Goal: Book appointment/travel/reservation

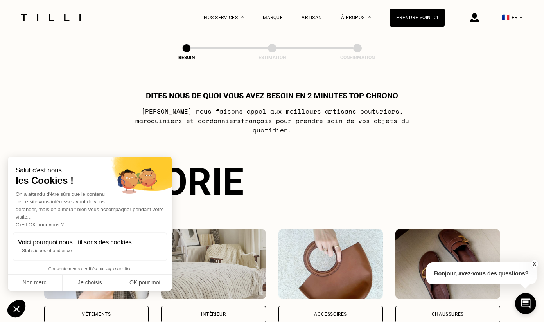
scroll to position [5, 0]
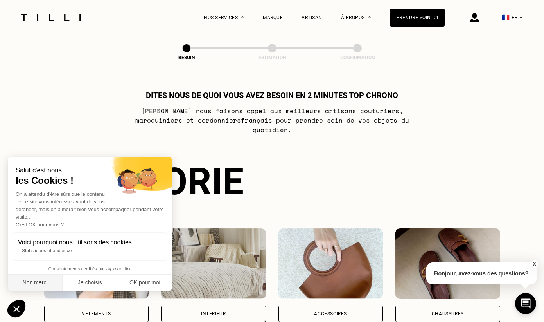
click at [31, 287] on button "Non merci" at bounding box center [35, 282] width 55 height 16
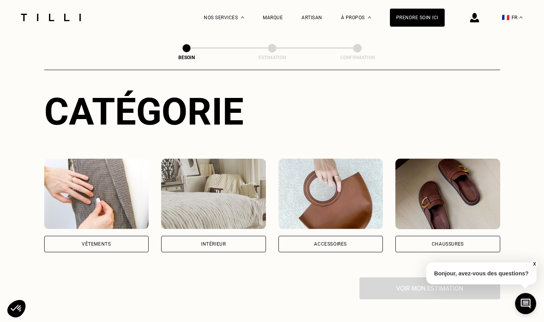
scroll to position [76, 0]
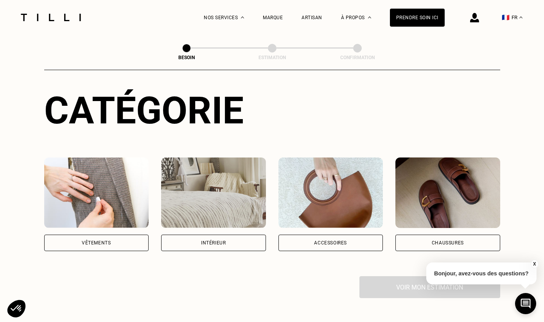
click at [200, 234] on div "Intérieur" at bounding box center [213, 242] width 105 height 16
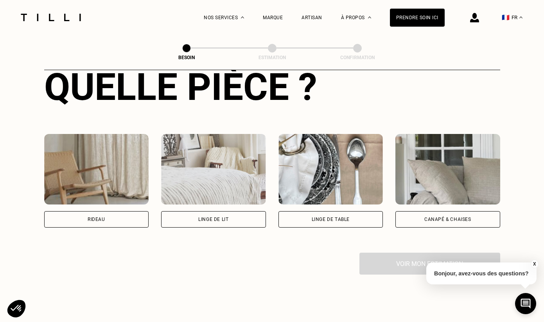
scroll to position [314, 0]
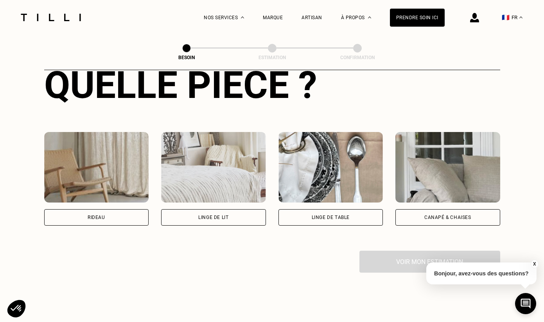
click at [133, 210] on div "Rideau" at bounding box center [96, 217] width 105 height 16
select select "FR"
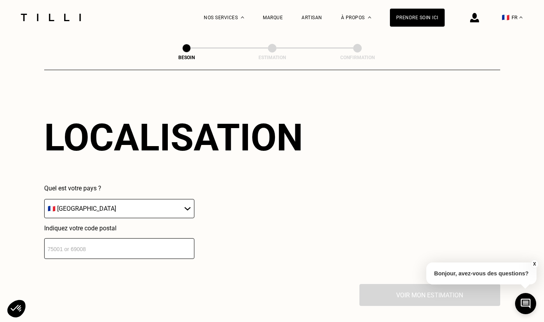
scroll to position [495, 0]
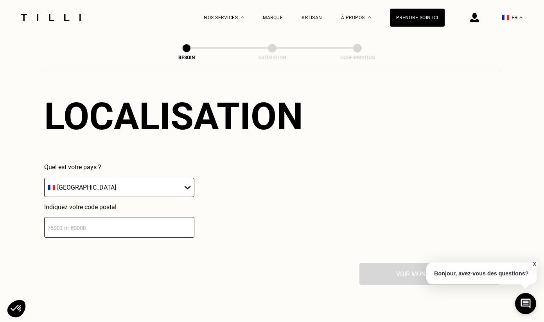
click at [131, 217] on input "number" at bounding box center [119, 227] width 150 height 21
type input "34500"
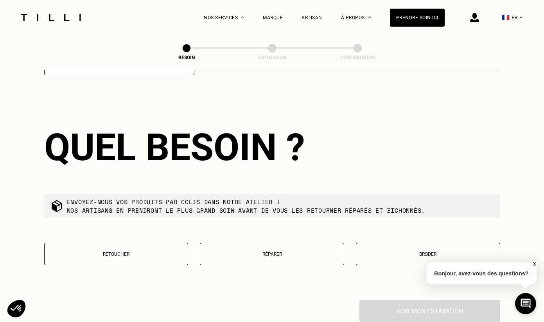
scroll to position [660, 0]
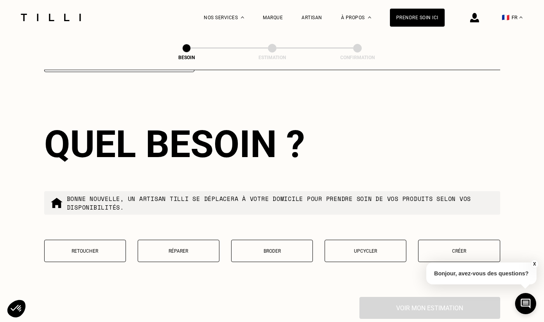
click at [440, 248] on p "Créer" at bounding box center [458, 250] width 73 height 5
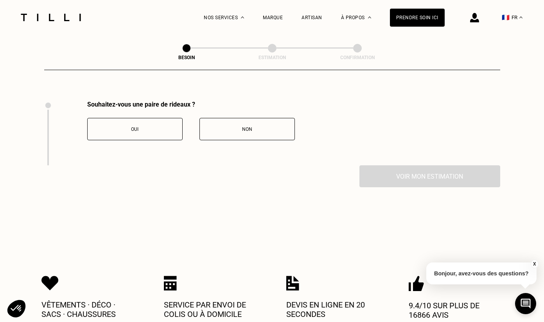
scroll to position [849, 0]
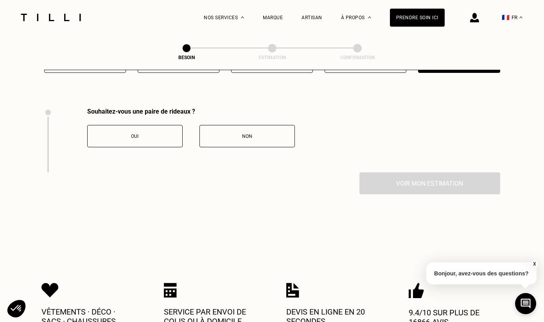
click at [163, 133] on div "Oui" at bounding box center [135, 135] width 87 height 5
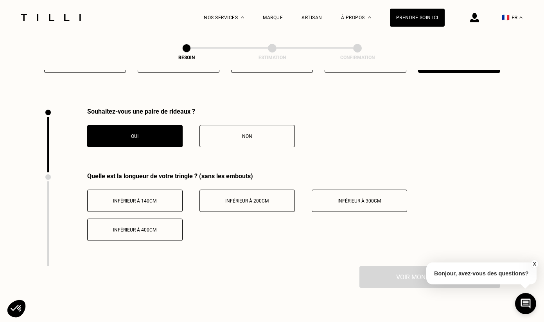
click at [166, 218] on button "Inférieur à 400cm" at bounding box center [134, 229] width 95 height 22
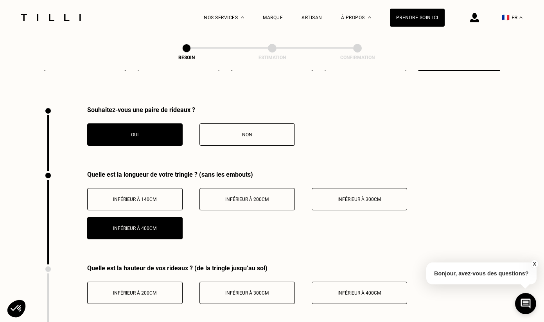
scroll to position [851, 0]
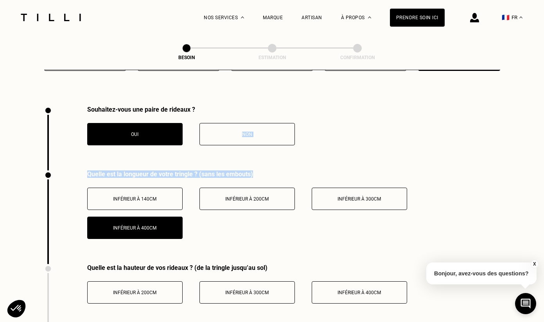
drag, startPoint x: 255, startPoint y: 165, endPoint x: 118, endPoint y: 160, distance: 136.6
click at [118, 160] on div "Souhaitez-vous une paire de rideaux ? Oui Non Quelle est la longueur de votre t…" at bounding box center [272, 217] width 456 height 223
copy div "Non Quelle est la longueur de votre tringle ? (sans les embouts)"
